Goal: Information Seeking & Learning: Learn about a topic

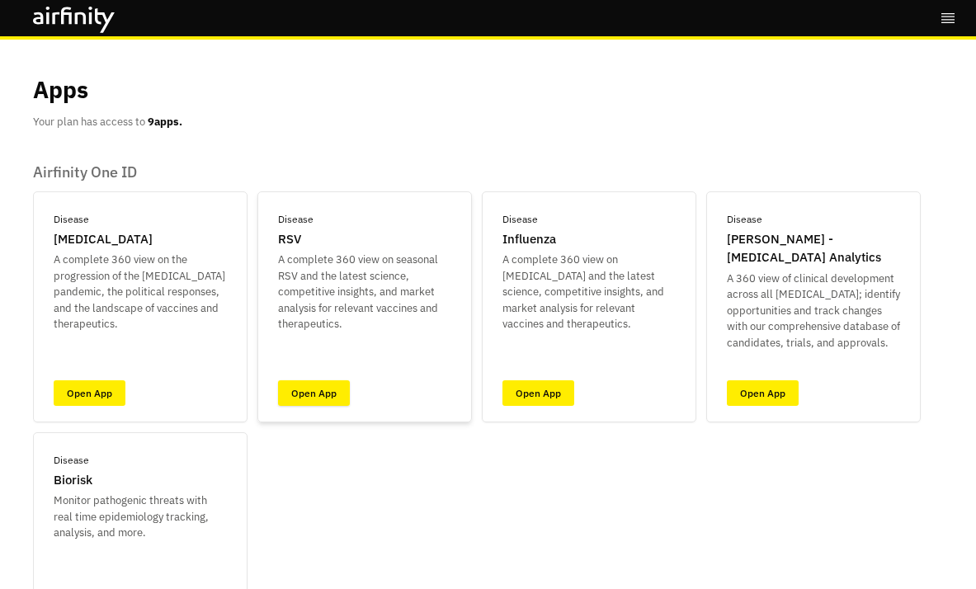
click at [296, 391] on link "Open App" at bounding box center [314, 393] width 72 height 26
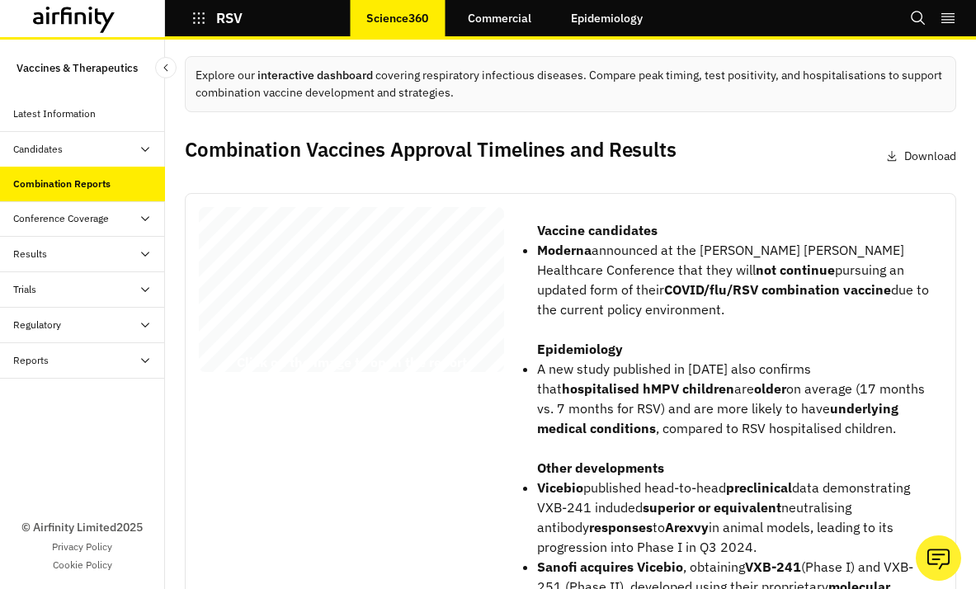
click at [376, 326] on div "RSV Combination Vaccines Report [DATE] © 2025 Airfinity – Private & Confidentia…" at bounding box center [351, 293] width 305 height 172
